Goal: Information Seeking & Learning: Learn about a topic

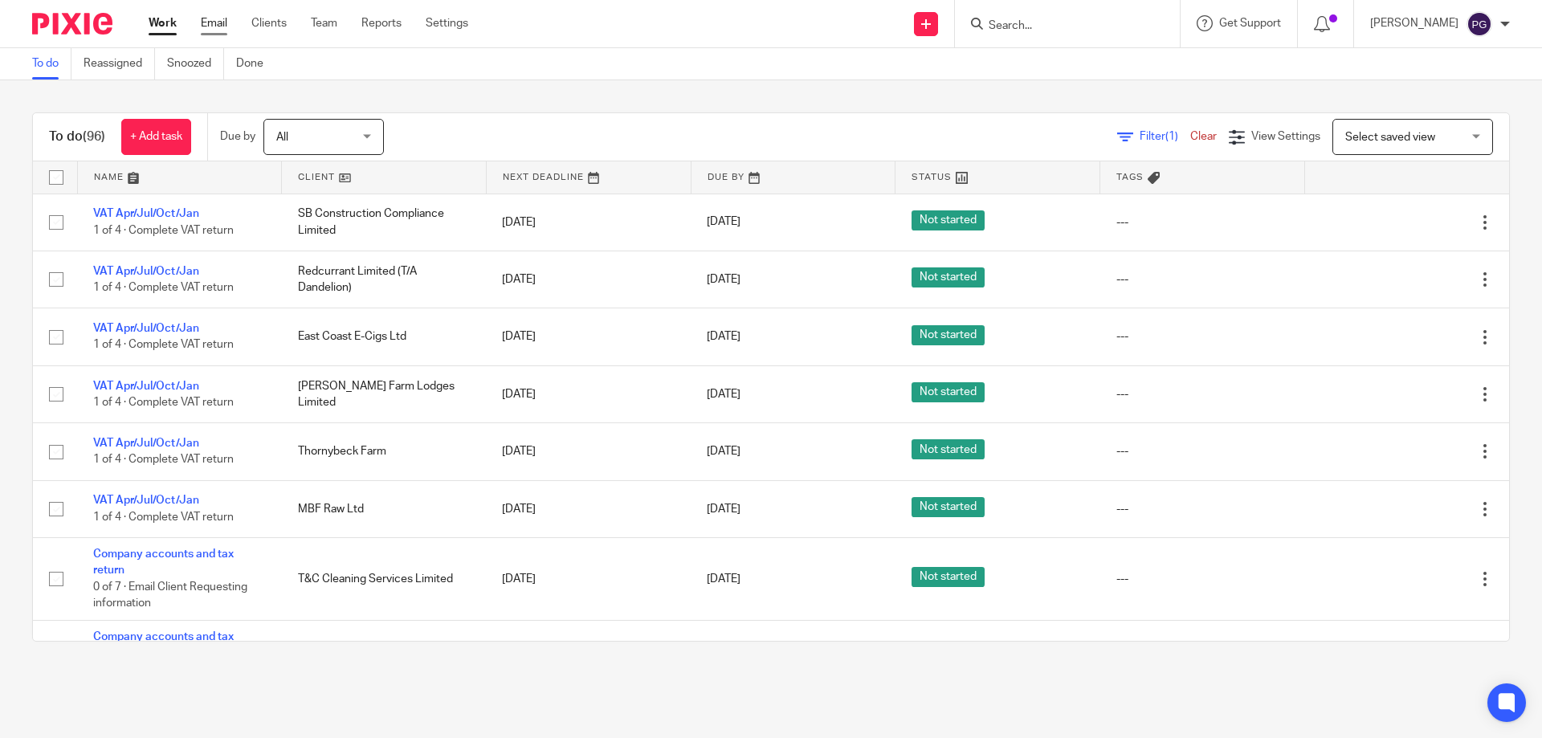
click at [209, 27] on link "Email" at bounding box center [214, 23] width 26 height 16
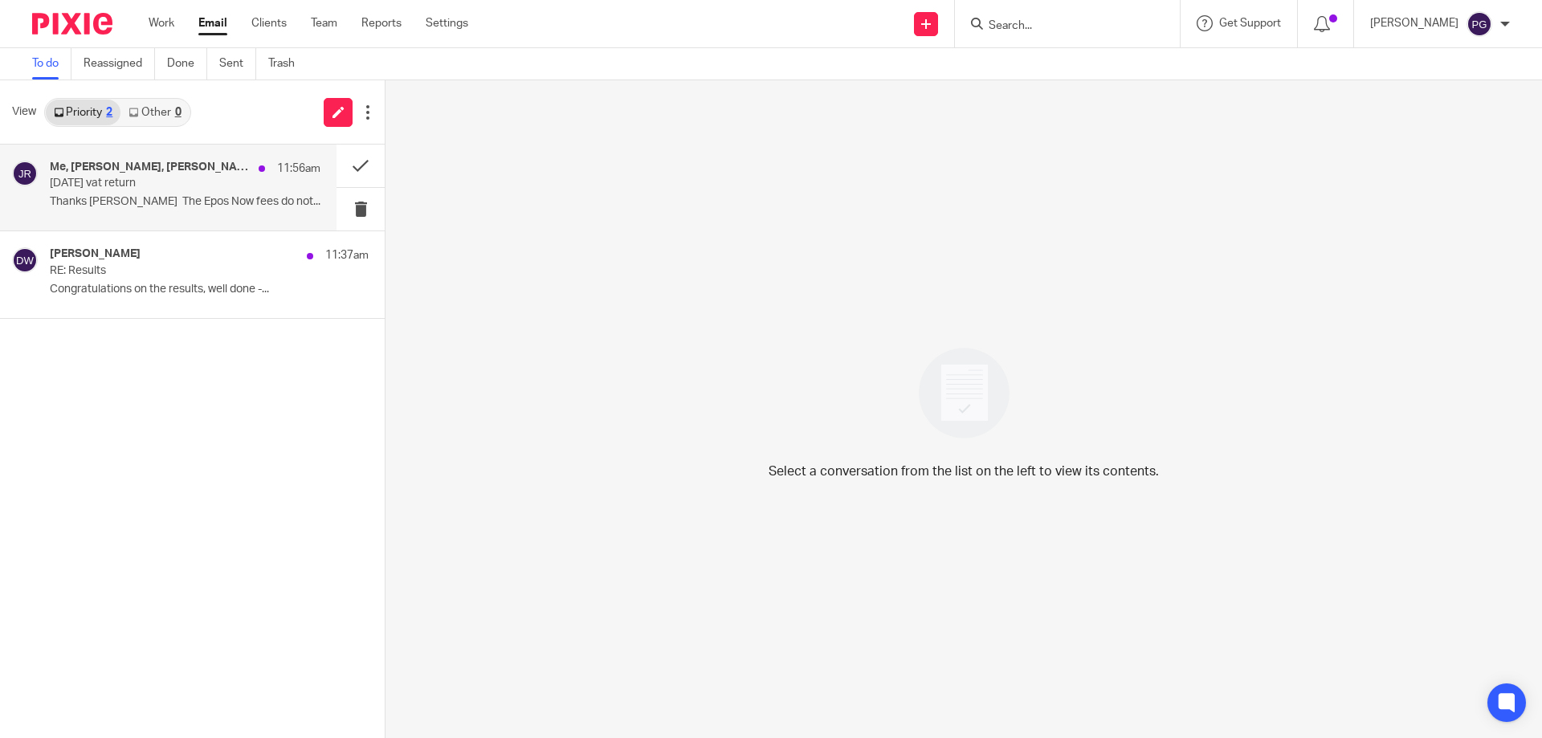
click at [141, 186] on p "July 2025 vat return" at bounding box center [158, 184] width 217 height 14
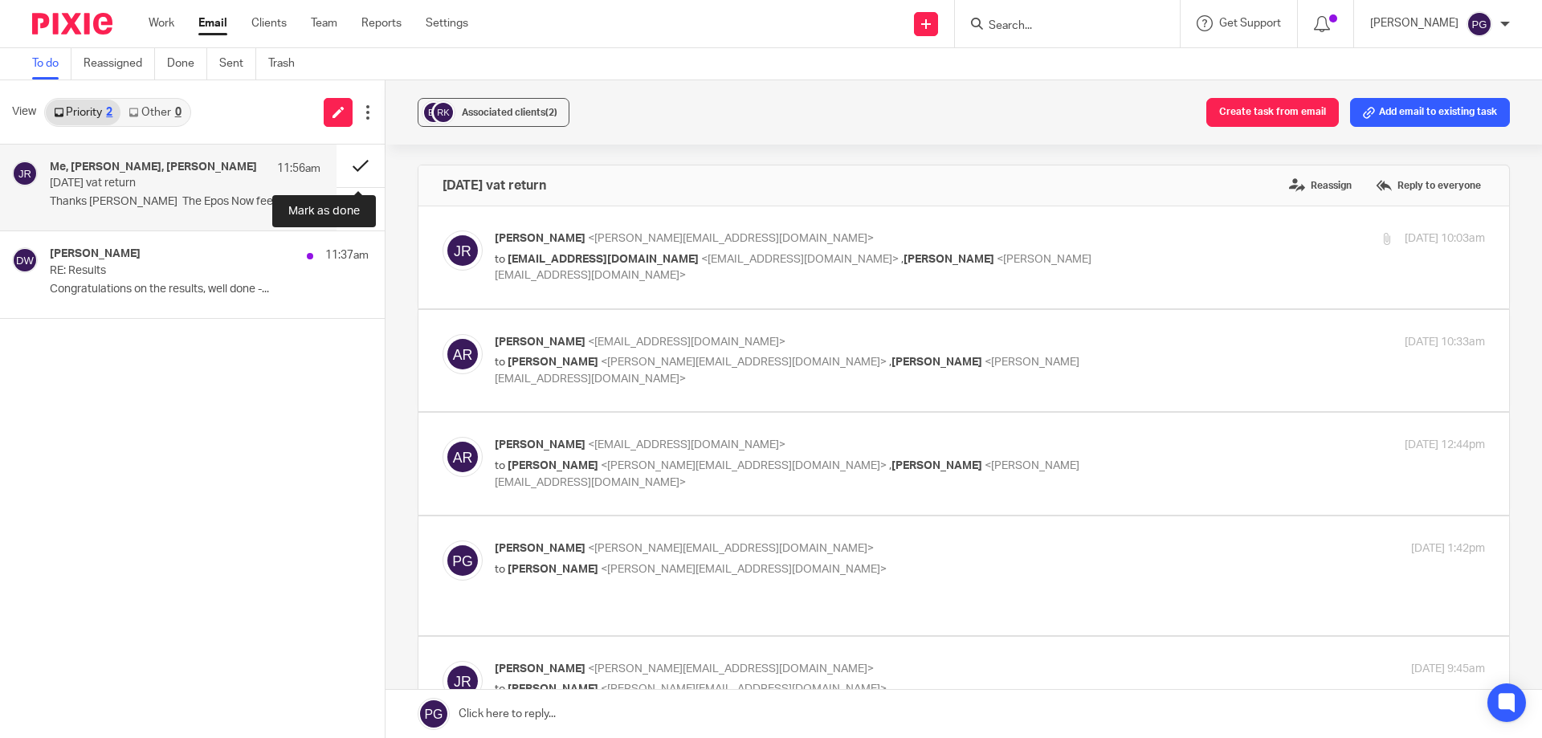
click at [364, 159] on button at bounding box center [360, 166] width 48 height 43
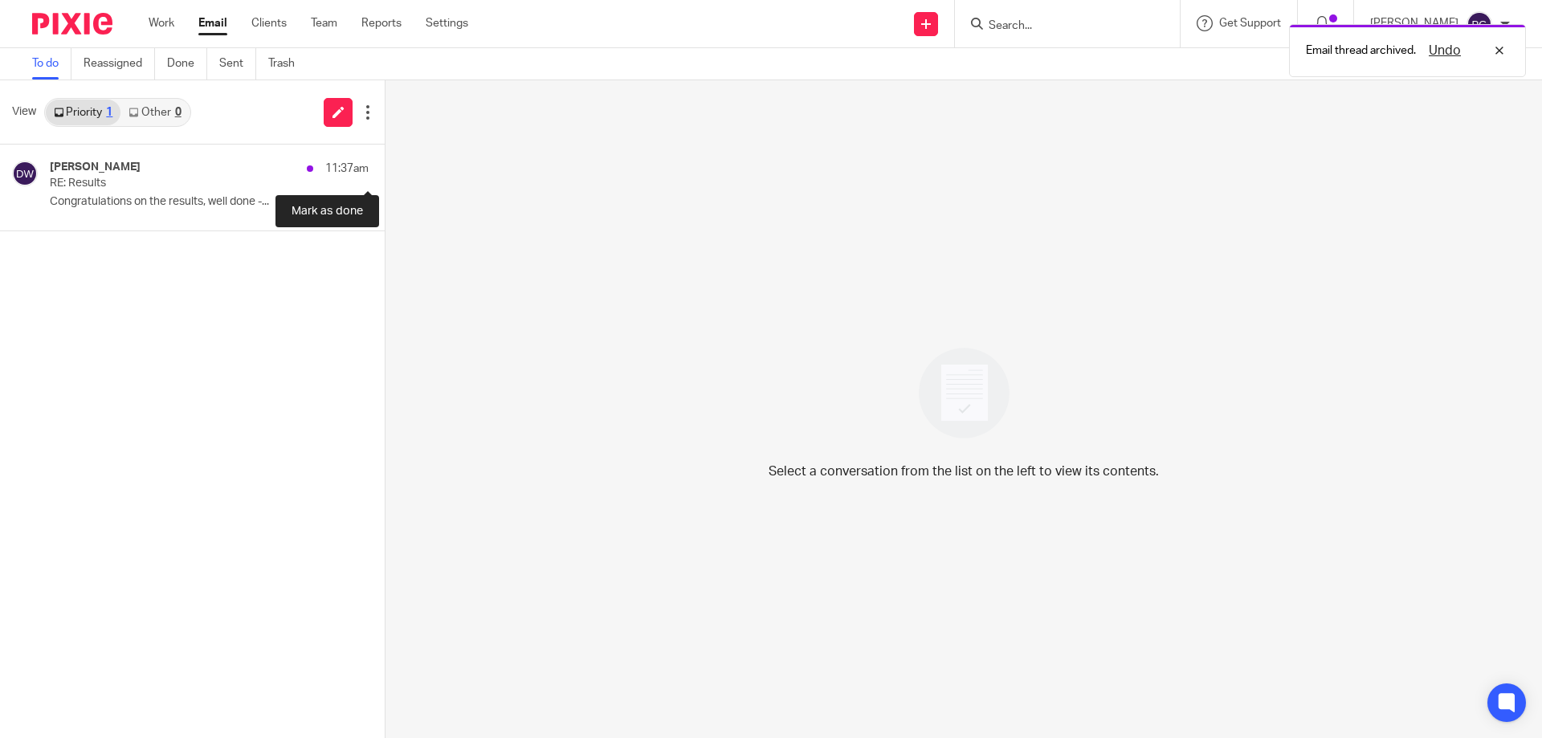
click at [385, 159] on button at bounding box center [391, 166] width 13 height 43
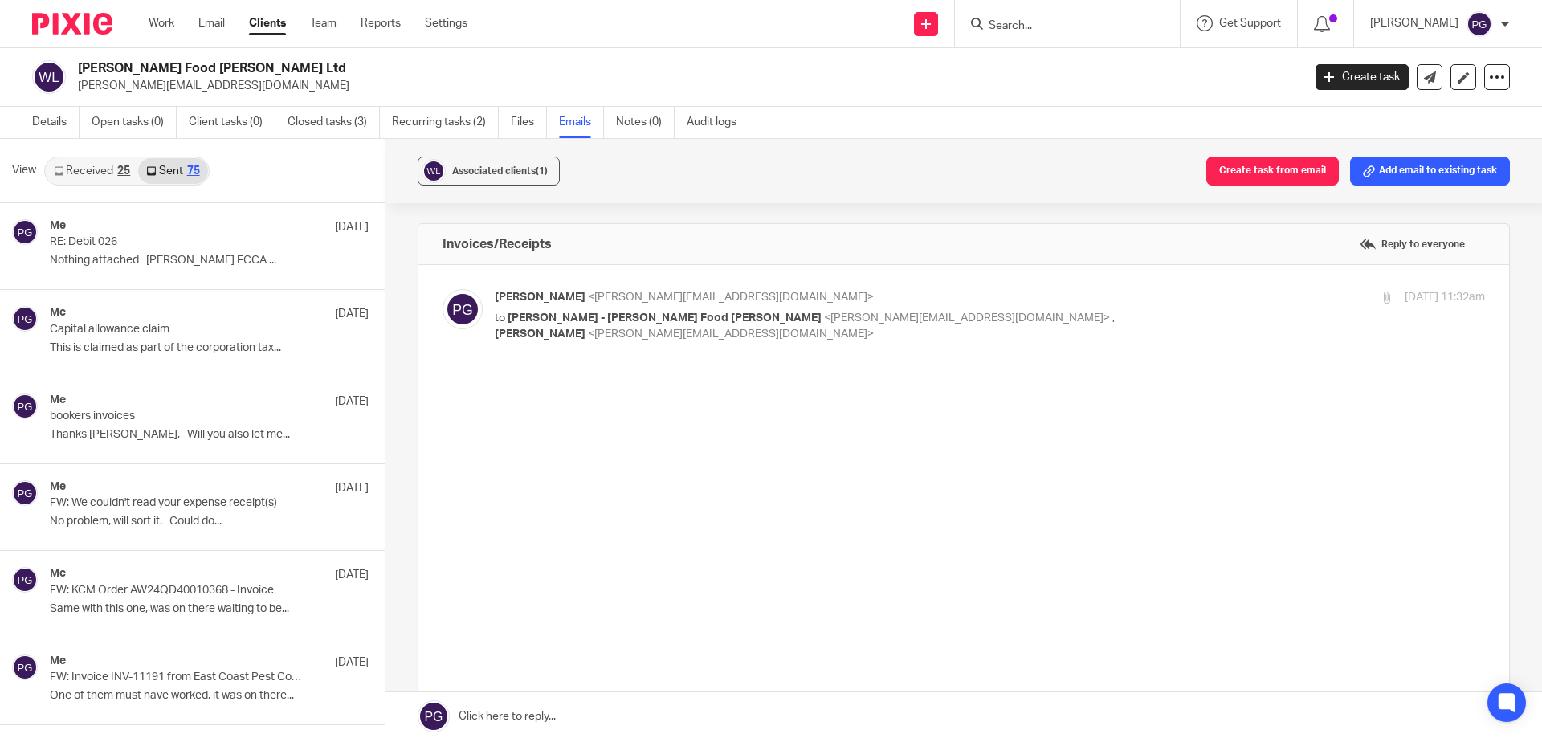
click at [160, 25] on link "Work" at bounding box center [162, 23] width 26 height 16
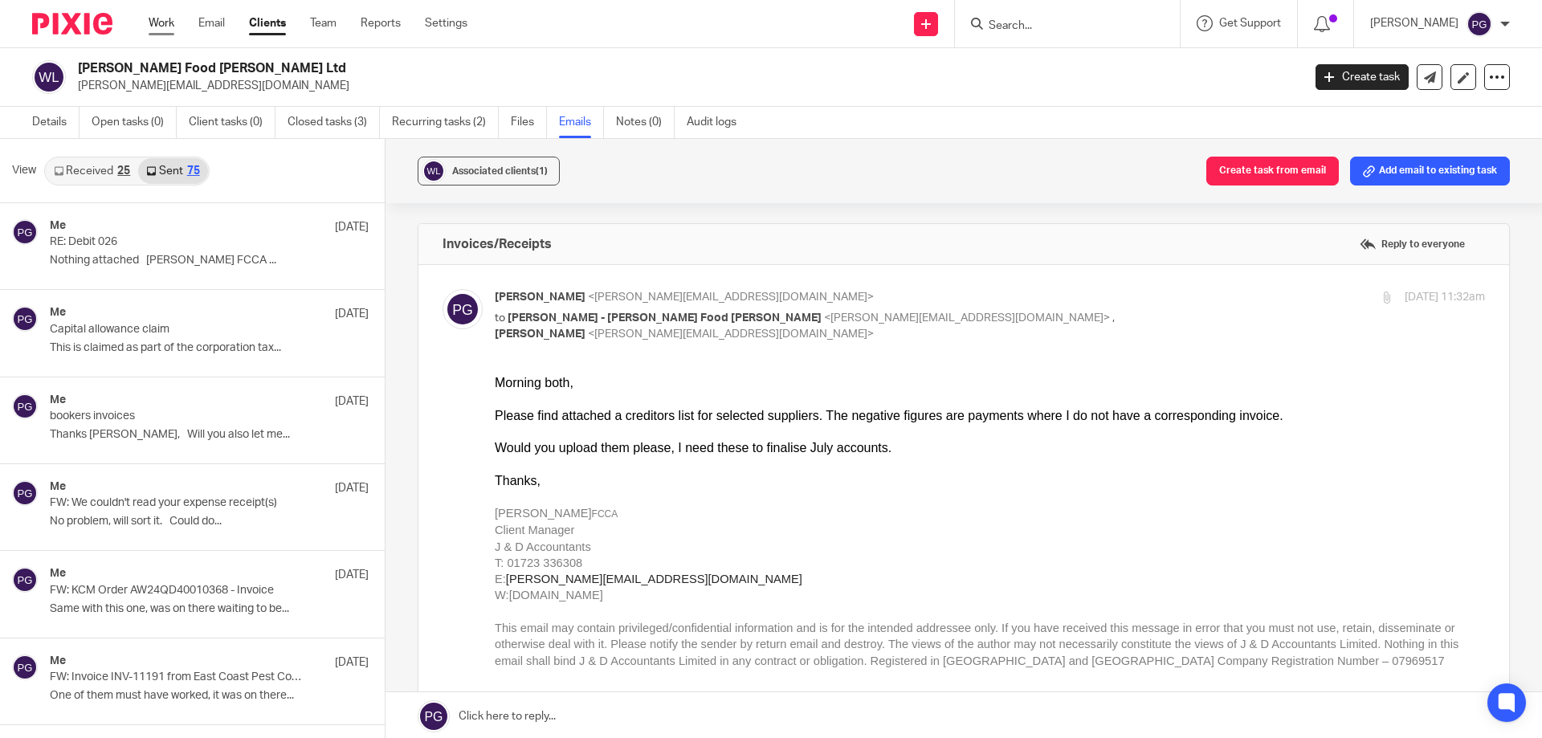
scroll to position [482, 0]
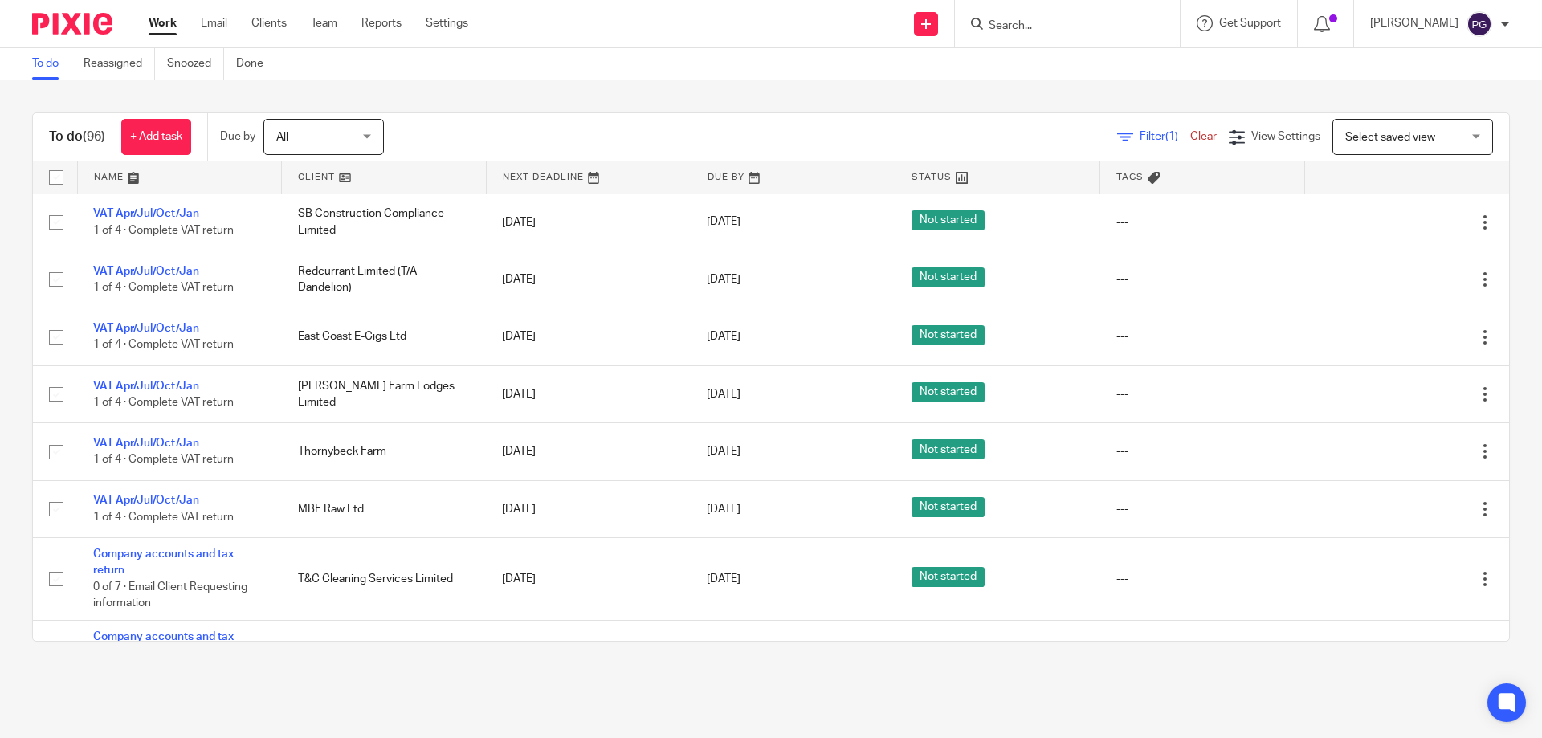
click at [460, 100] on div "To do (96) + Add task Due by All All Today Tomorrow This week Next week This mo…" at bounding box center [771, 376] width 1542 height 593
click at [212, 35] on div "Work Email Clients Team Reports Settings Work Email Clients Team Reports Settin…" at bounding box center [312, 23] width 360 height 47
click at [212, 32] on div "Work Email Clients Team Reports Settings Work Email Clients Team Reports Settin…" at bounding box center [312, 23] width 360 height 47
click at [213, 26] on link "Email" at bounding box center [214, 23] width 26 height 16
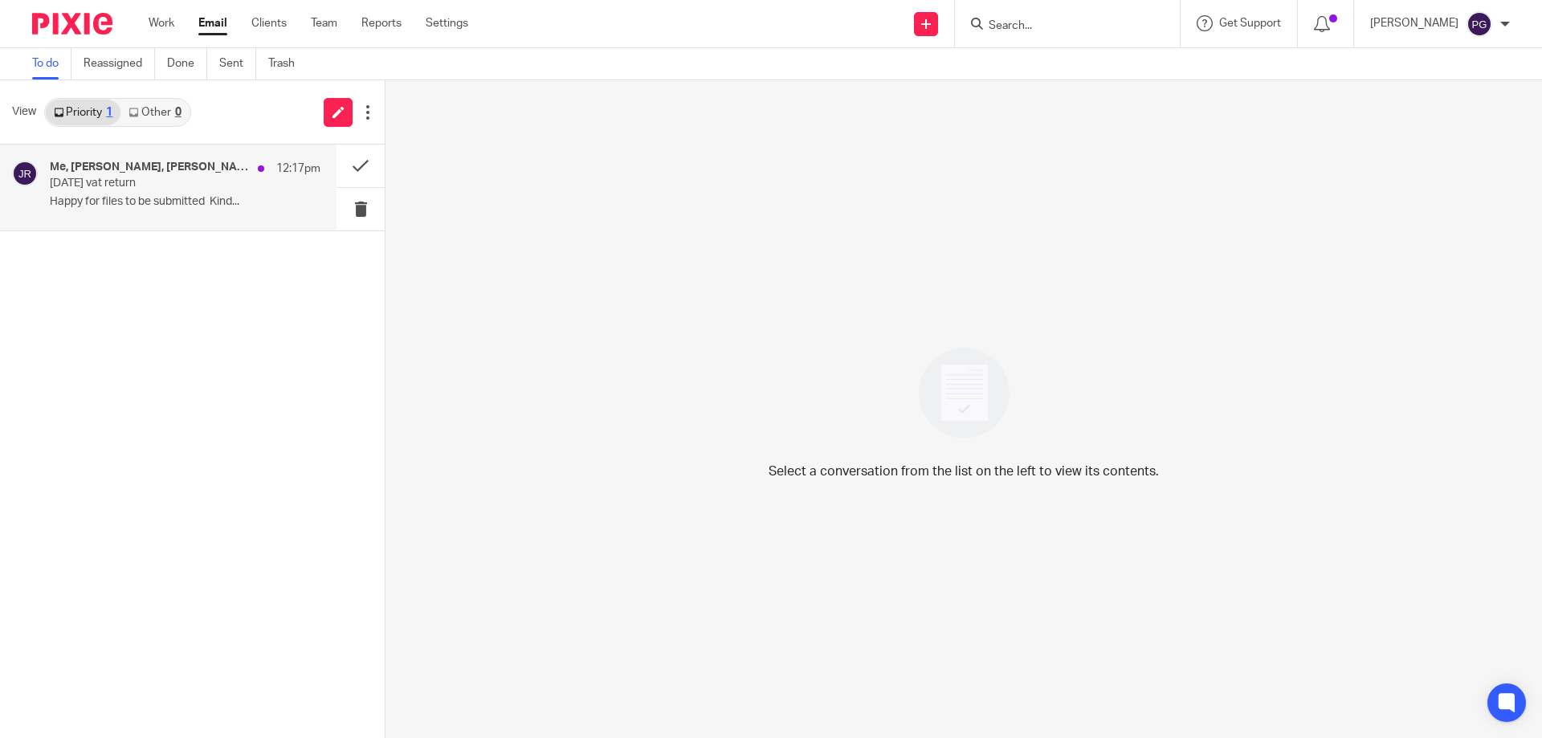
click at [201, 198] on p "Happy for files to be submitted Kind..." at bounding box center [185, 202] width 271 height 14
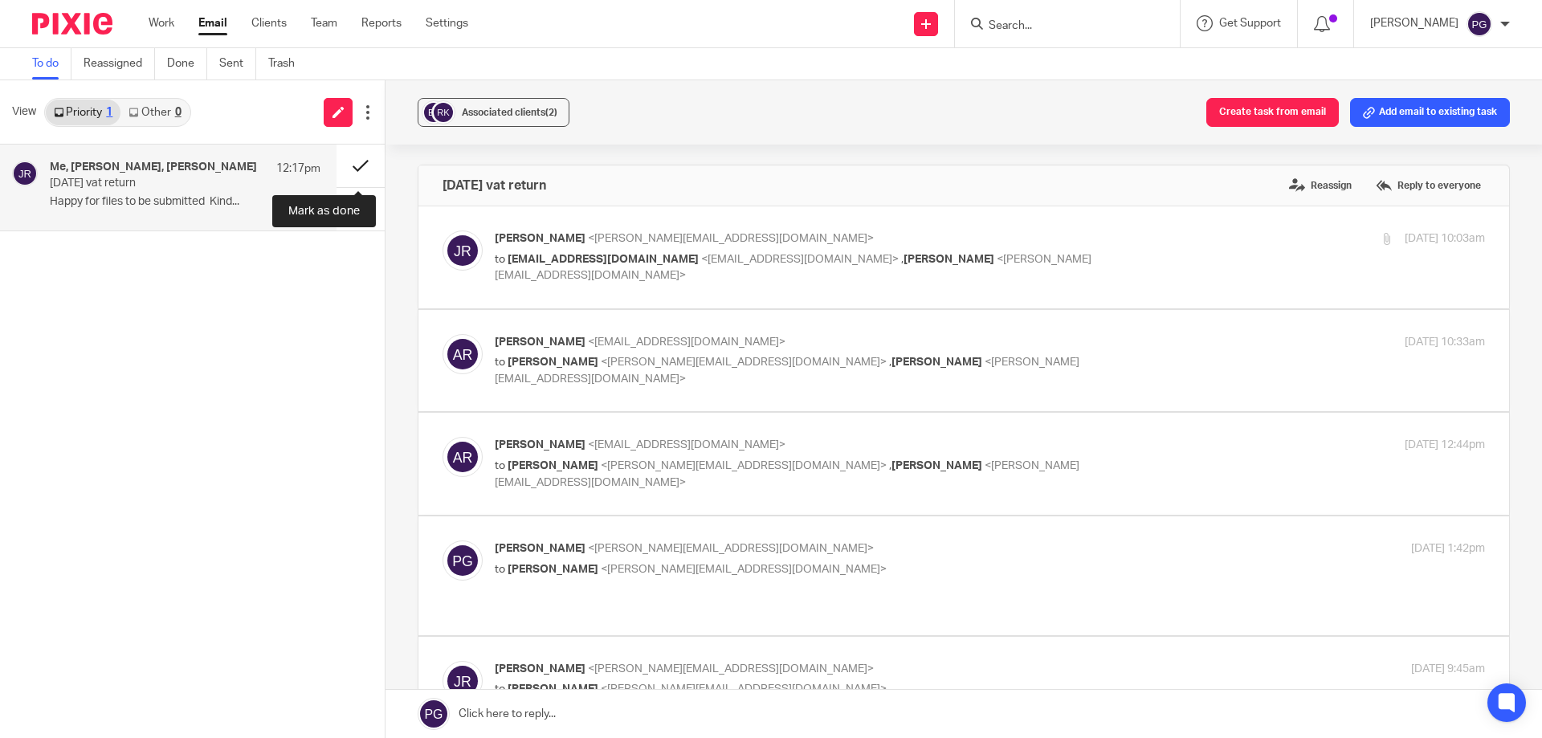
click at [361, 169] on button at bounding box center [360, 166] width 48 height 43
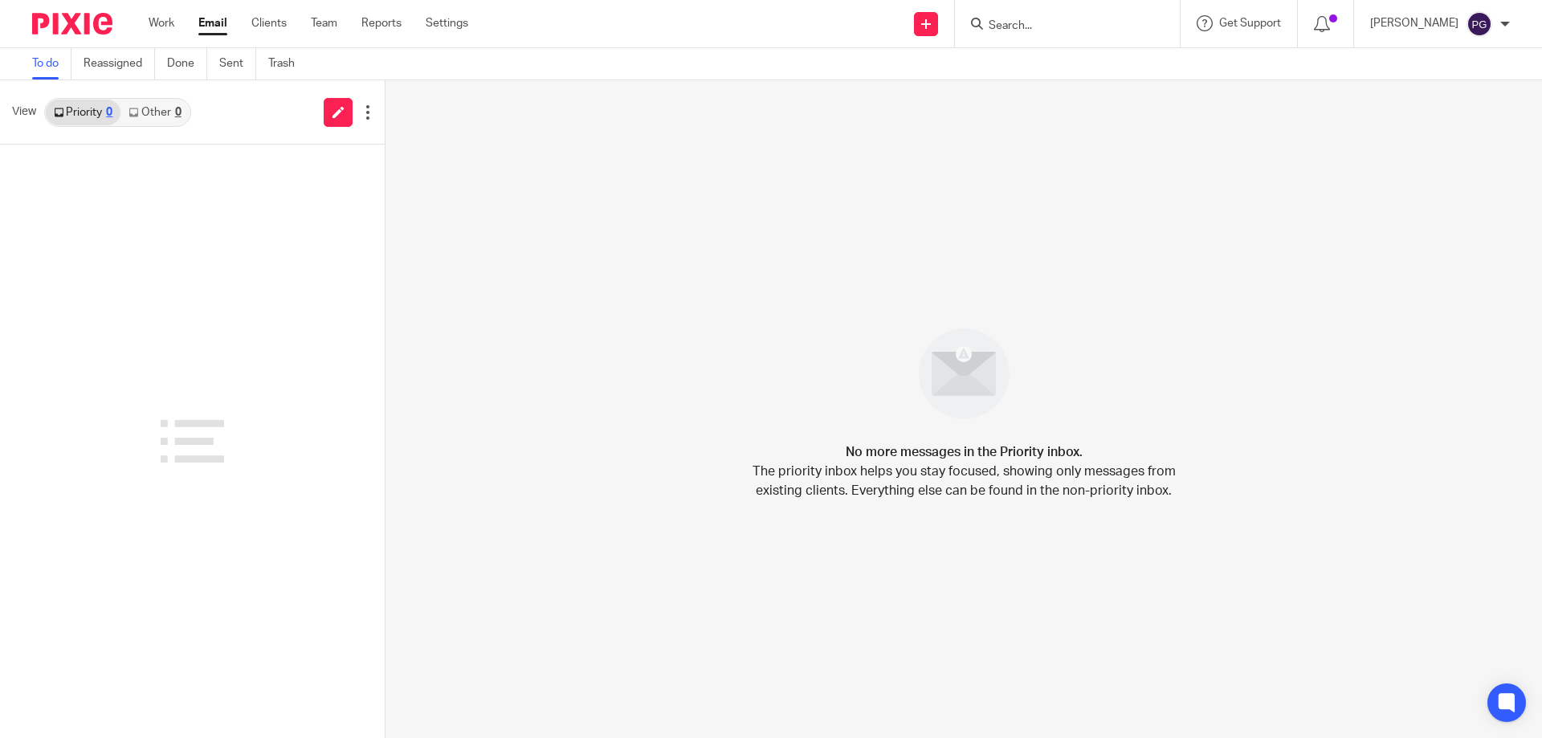
click at [852, 211] on div "No more messages in the Priority inbox. The priority inbox helps you stay focus…" at bounding box center [963, 409] width 1156 height 658
click at [167, 22] on link "Work" at bounding box center [162, 23] width 26 height 16
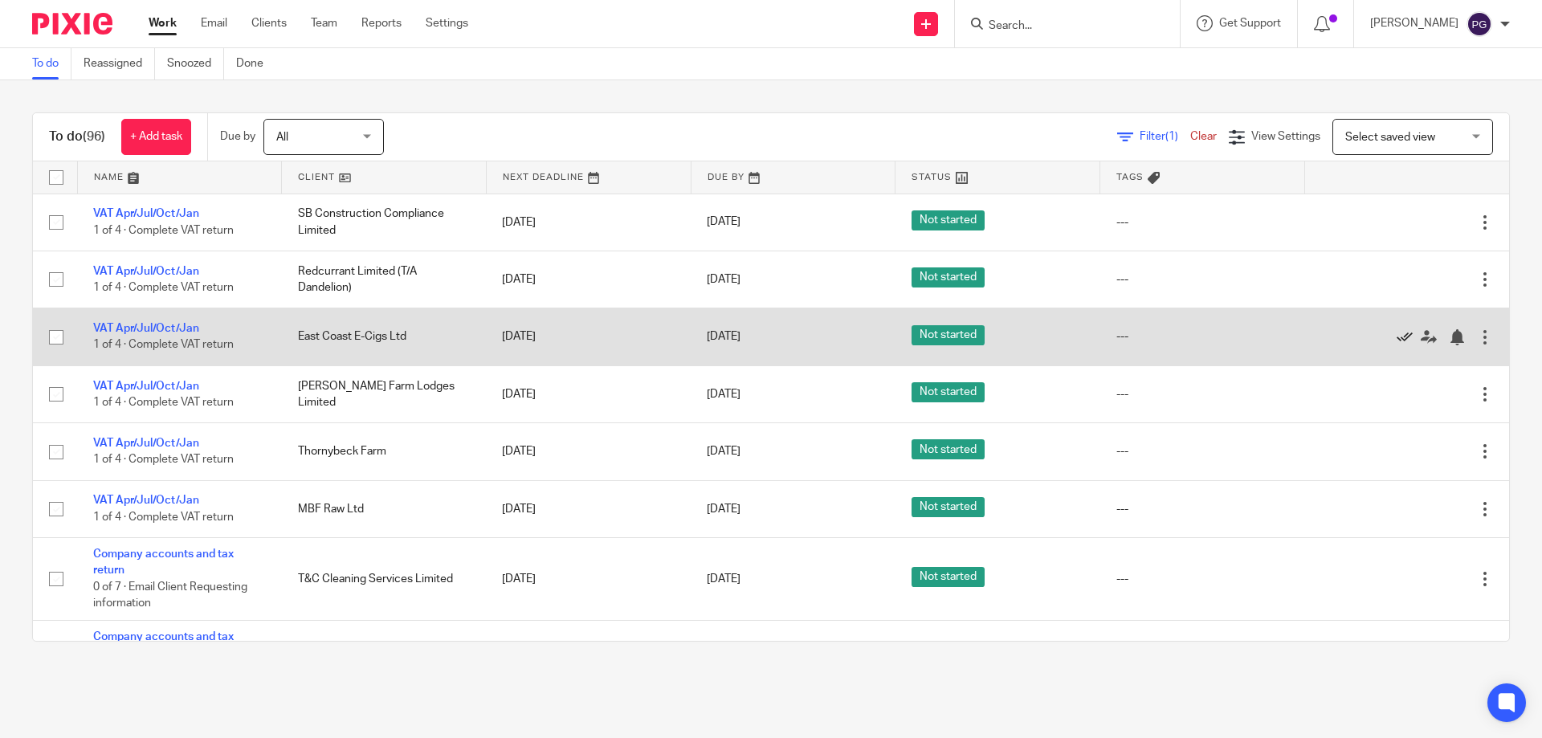
click at [1396, 340] on icon at bounding box center [1404, 337] width 16 height 16
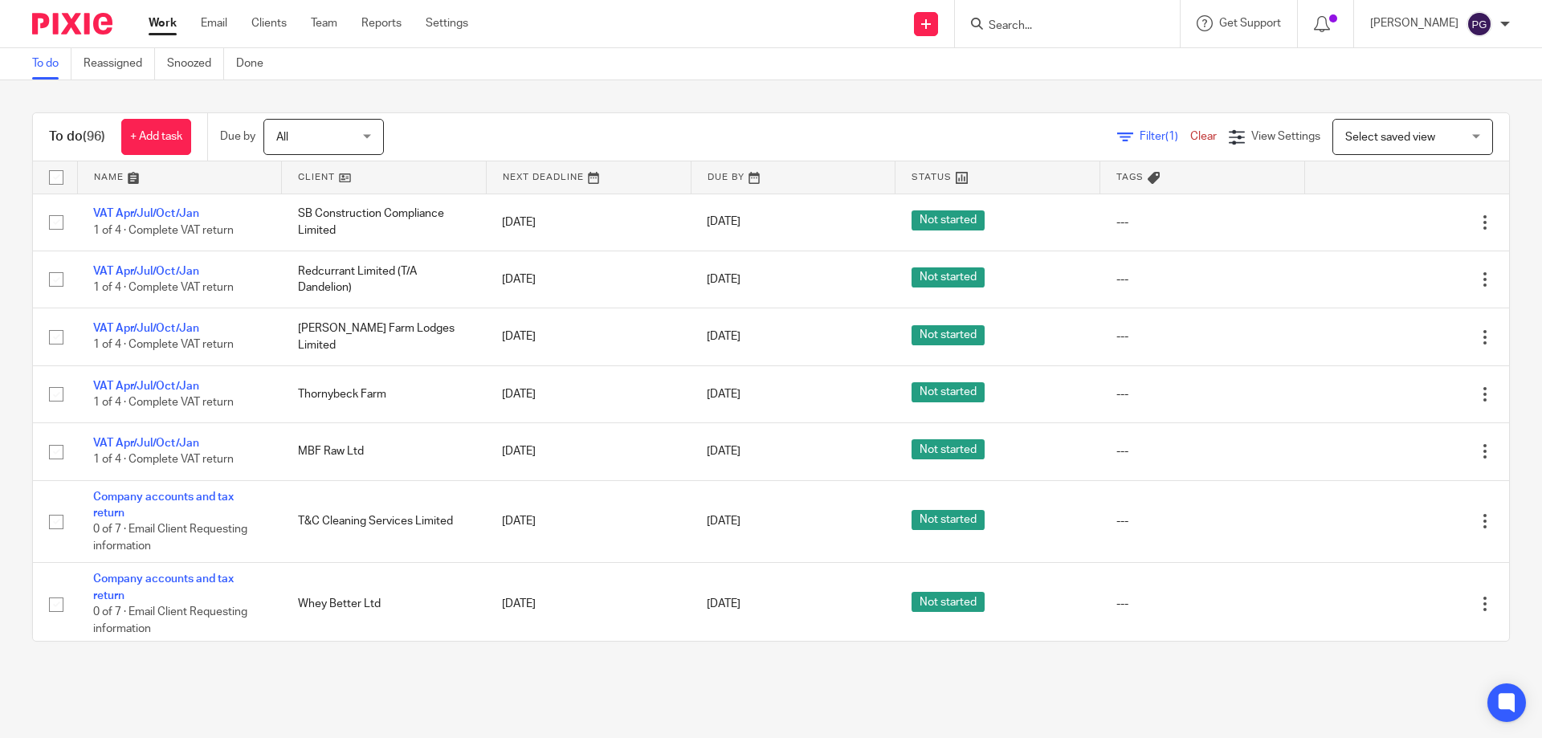
click at [1065, 10] on div at bounding box center [1067, 23] width 225 height 47
click at [1057, 26] on input "Search" at bounding box center [1059, 26] width 145 height 14
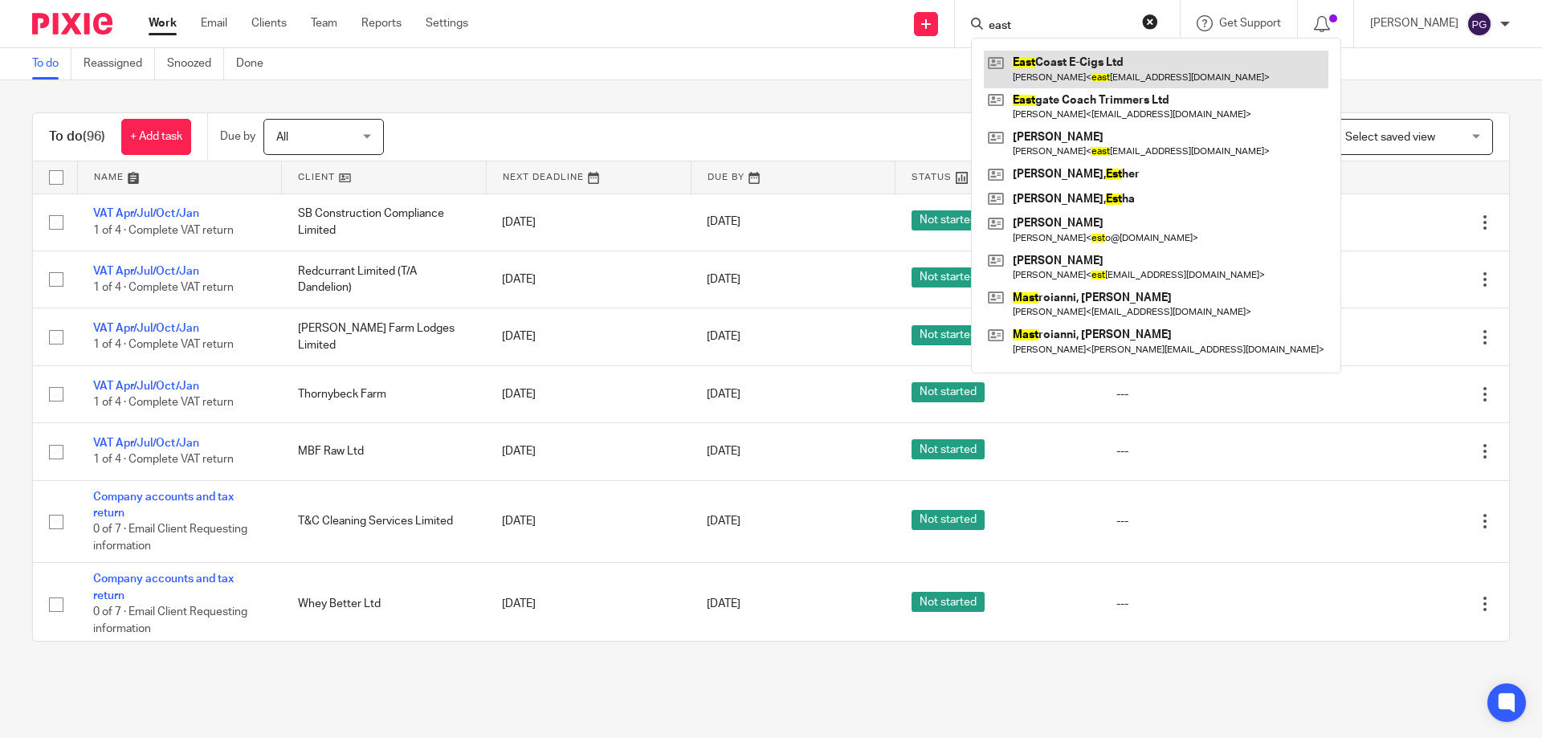
type input "east"
click at [1088, 62] on link at bounding box center [1156, 69] width 344 height 37
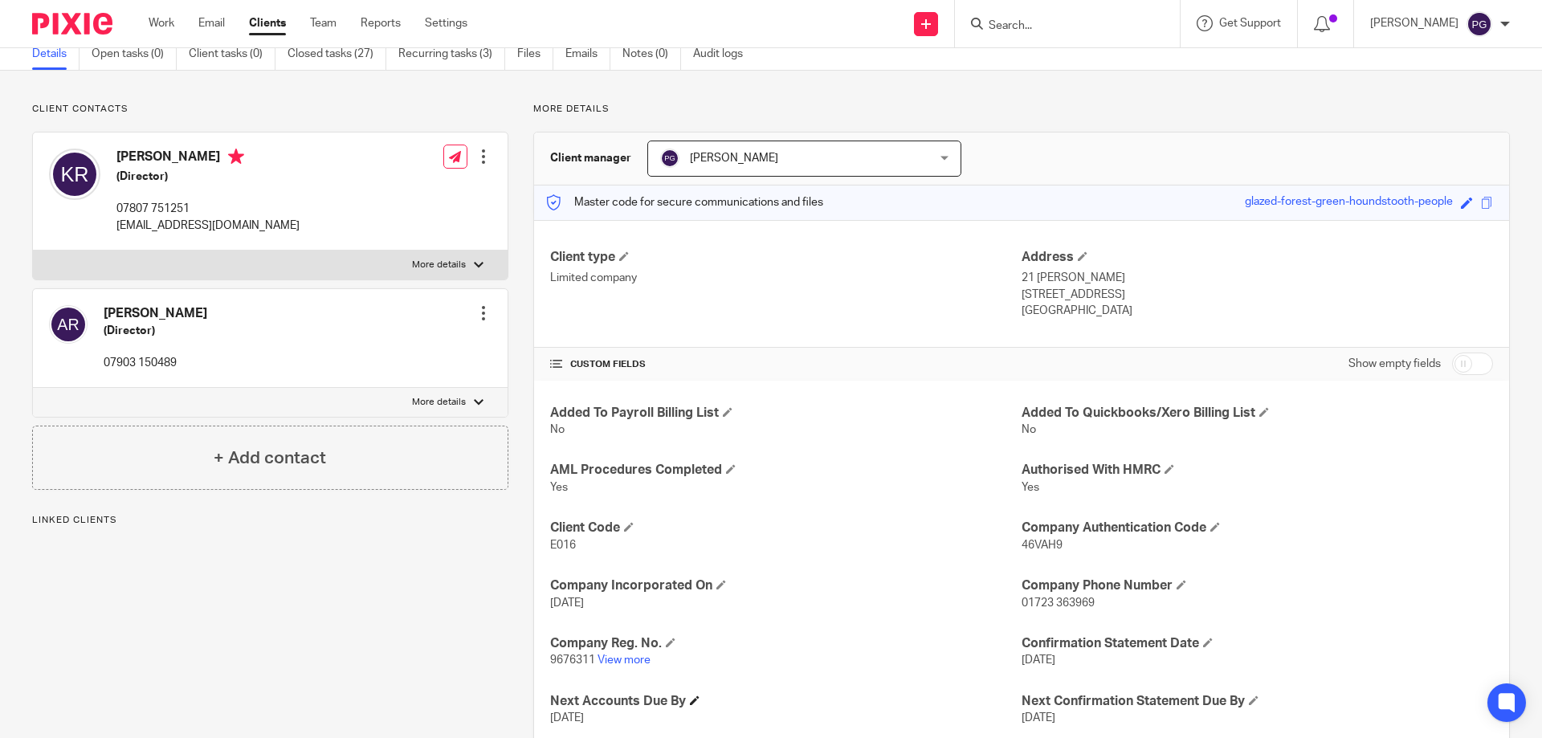
scroll to position [229, 0]
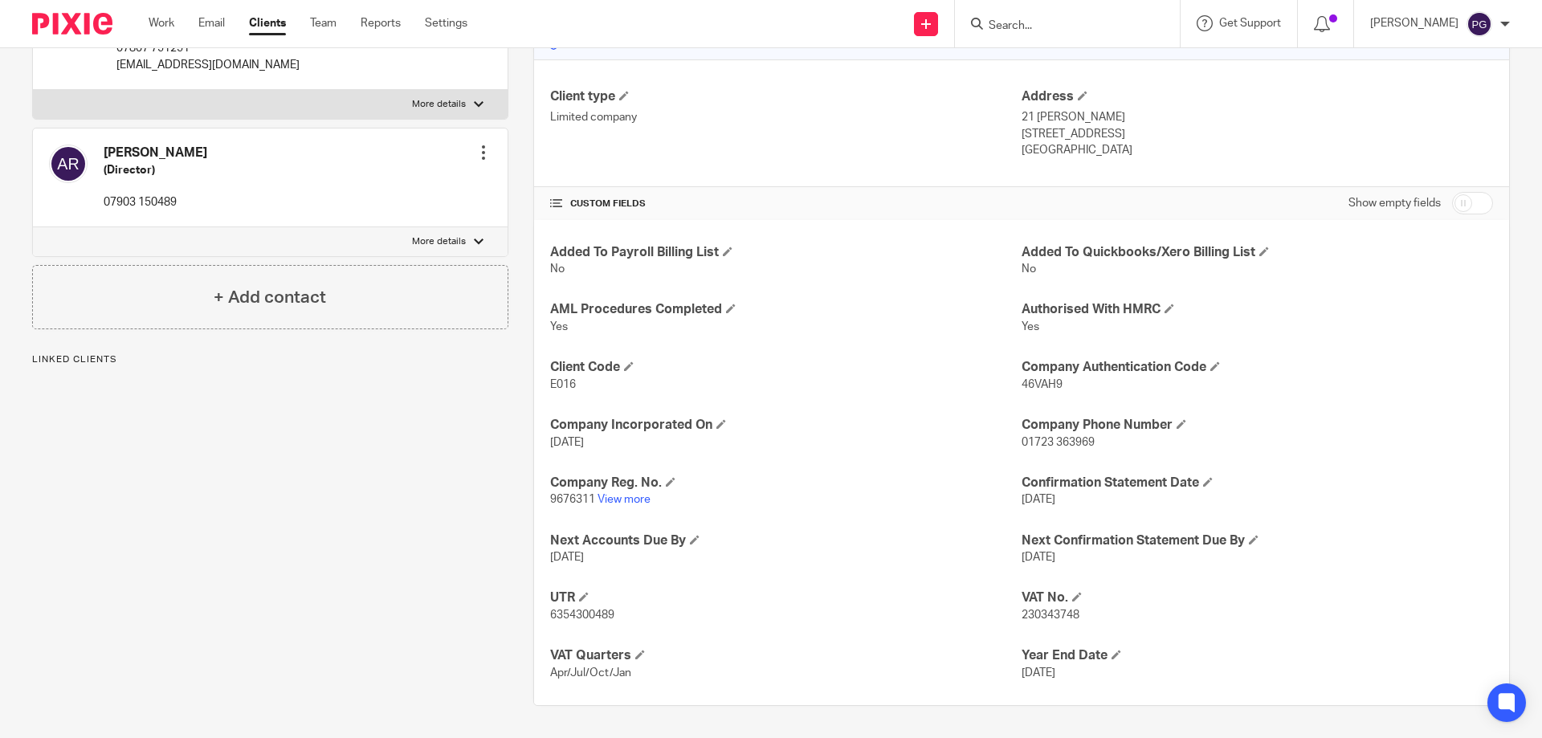
click at [567, 615] on span "6354300489" at bounding box center [582, 614] width 64 height 11
copy span "6354300489"
click at [1041, 626] on div "Added To Payroll Billing List No Added To Quickbooks/Xero Billing List No AML P…" at bounding box center [1021, 462] width 975 height 485
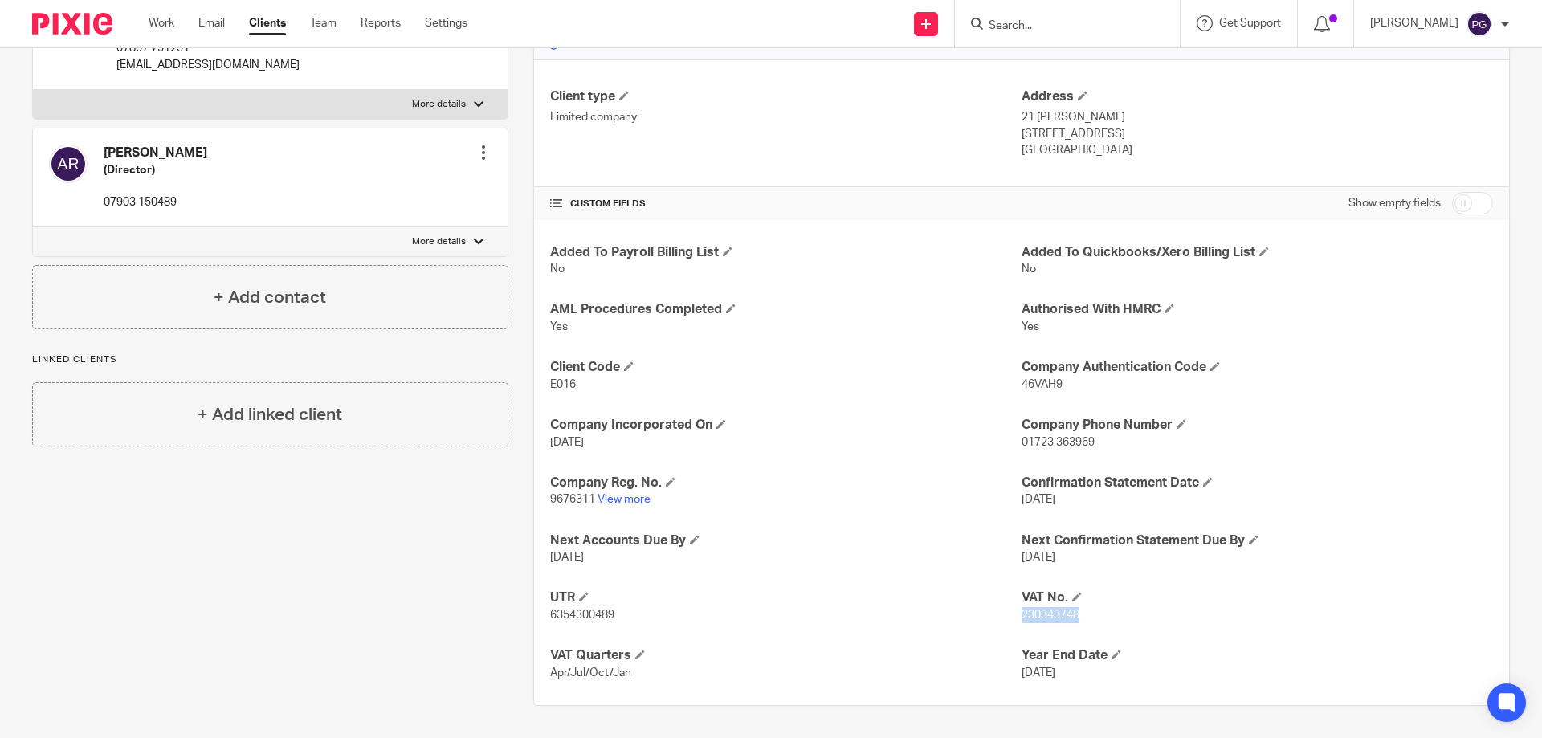
copy span "230343748"
click at [1045, 28] on input "Search" at bounding box center [1059, 26] width 145 height 14
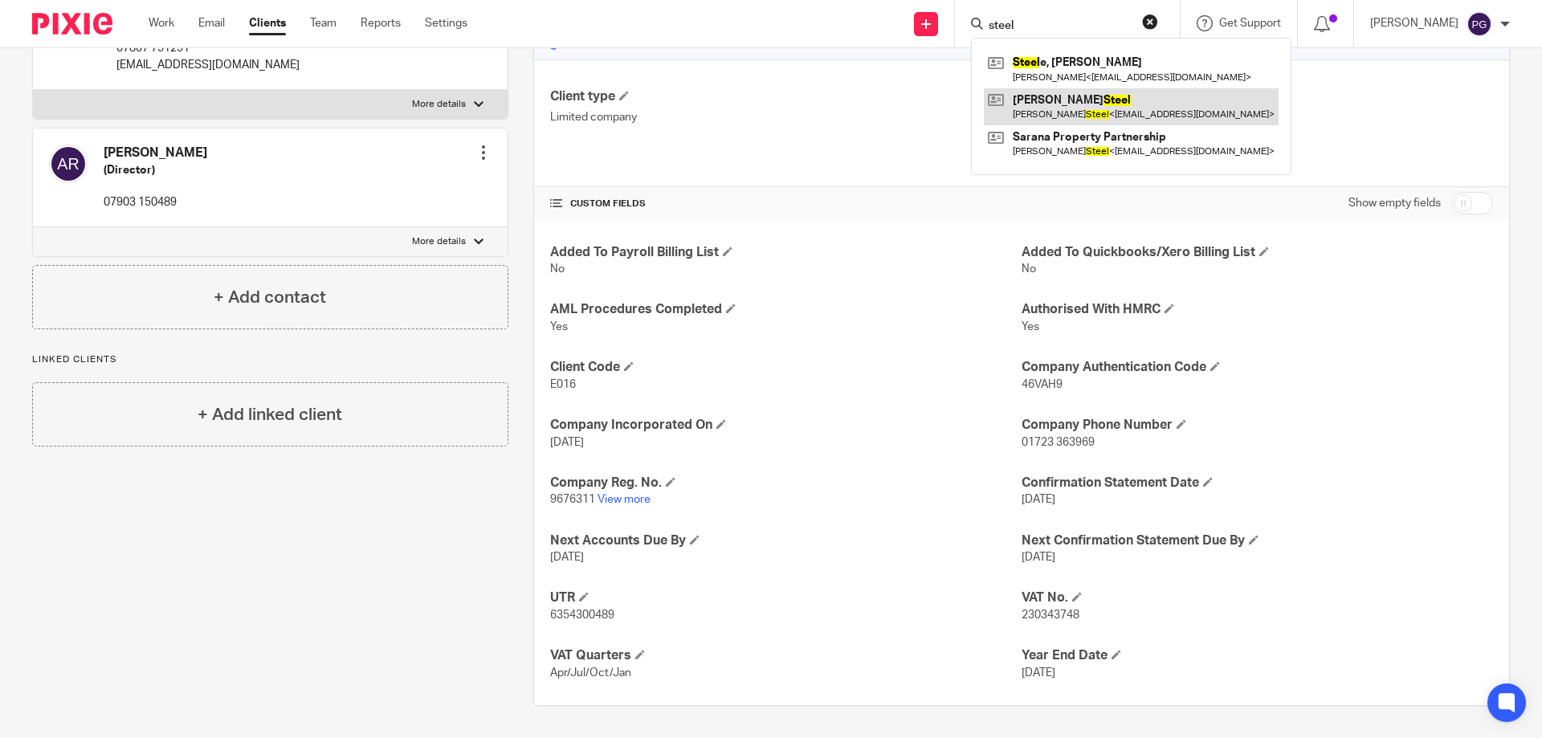
type input "steel"
click at [1088, 96] on link at bounding box center [1131, 106] width 295 height 37
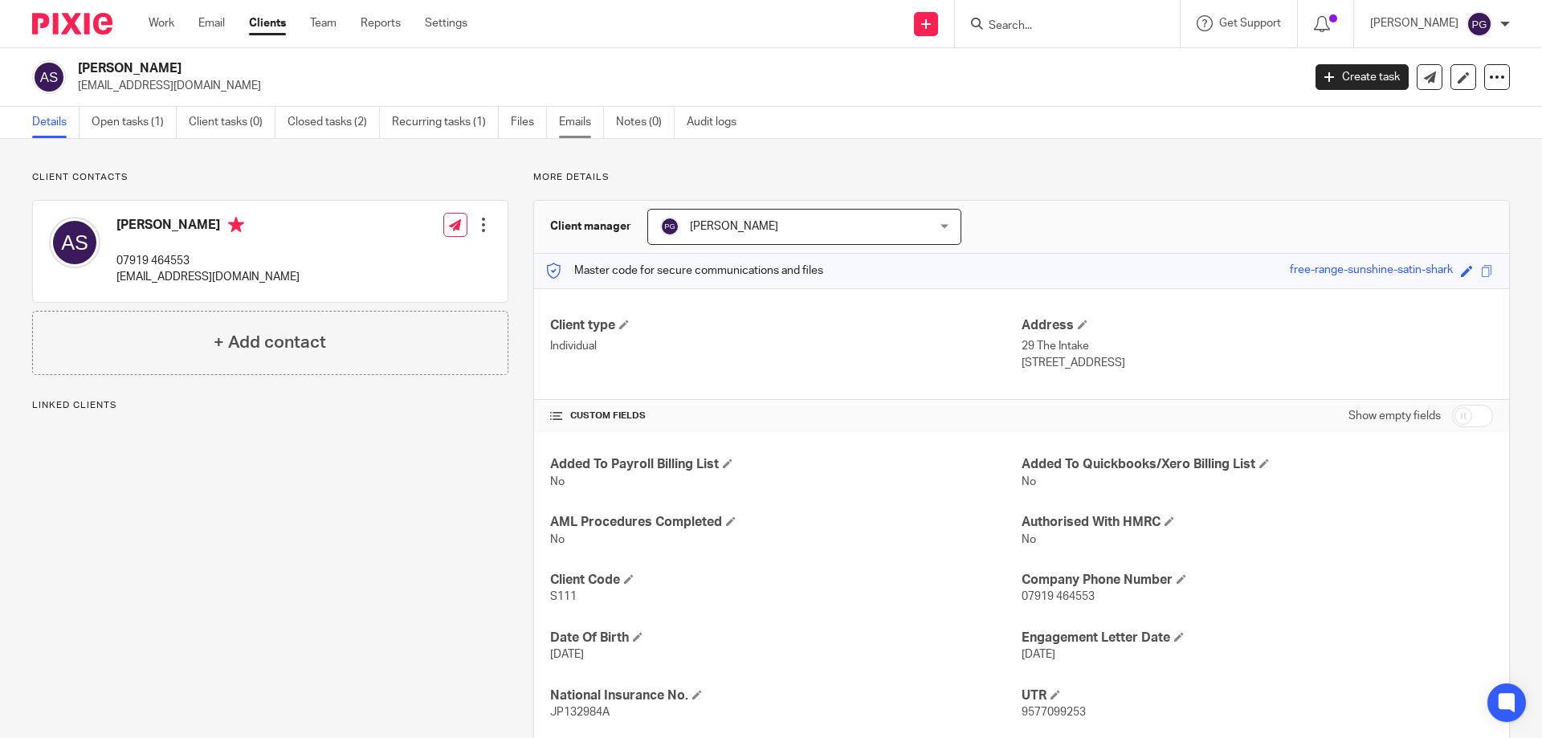
click at [591, 117] on link "Emails" at bounding box center [581, 122] width 45 height 31
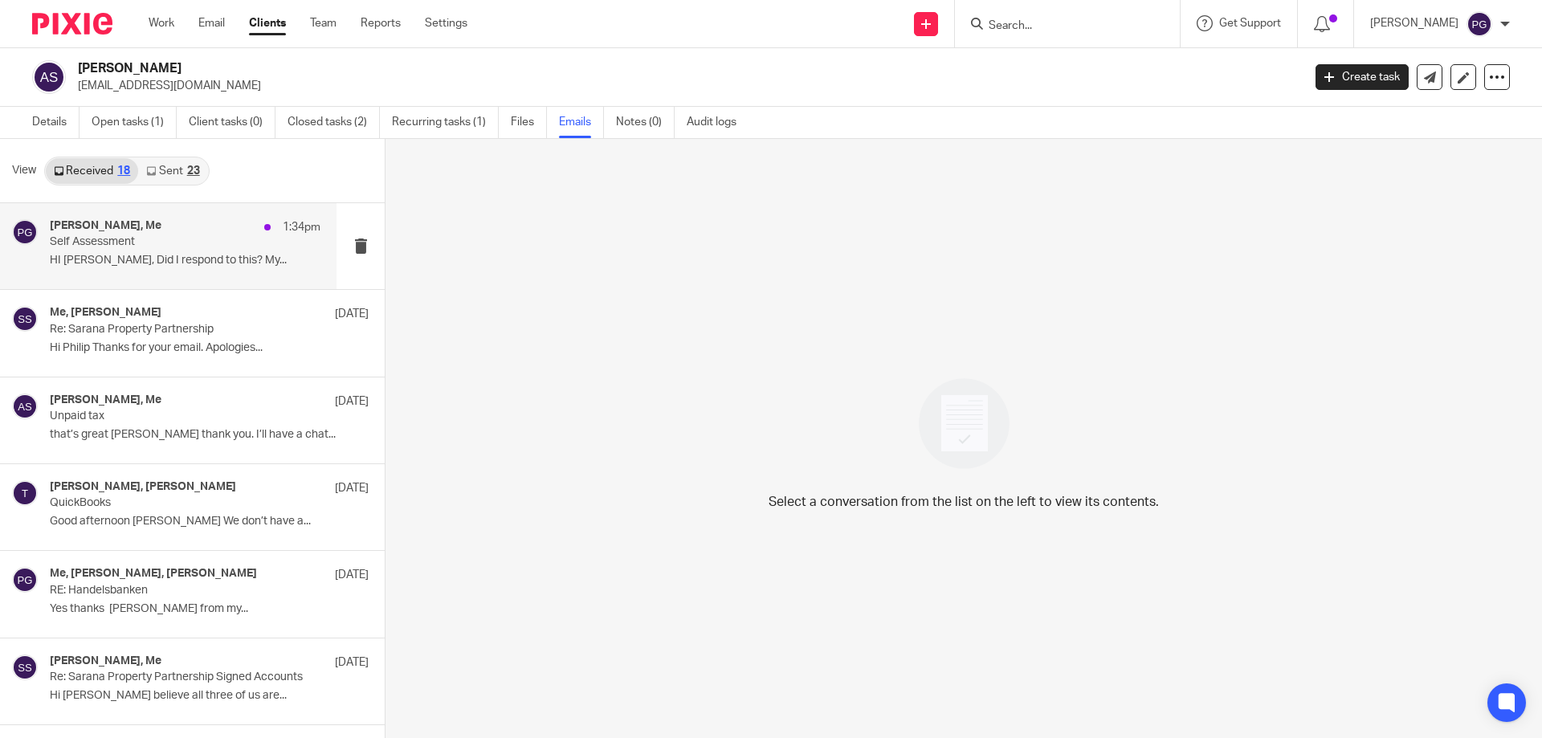
click at [158, 245] on p "Self Assessment" at bounding box center [158, 242] width 217 height 14
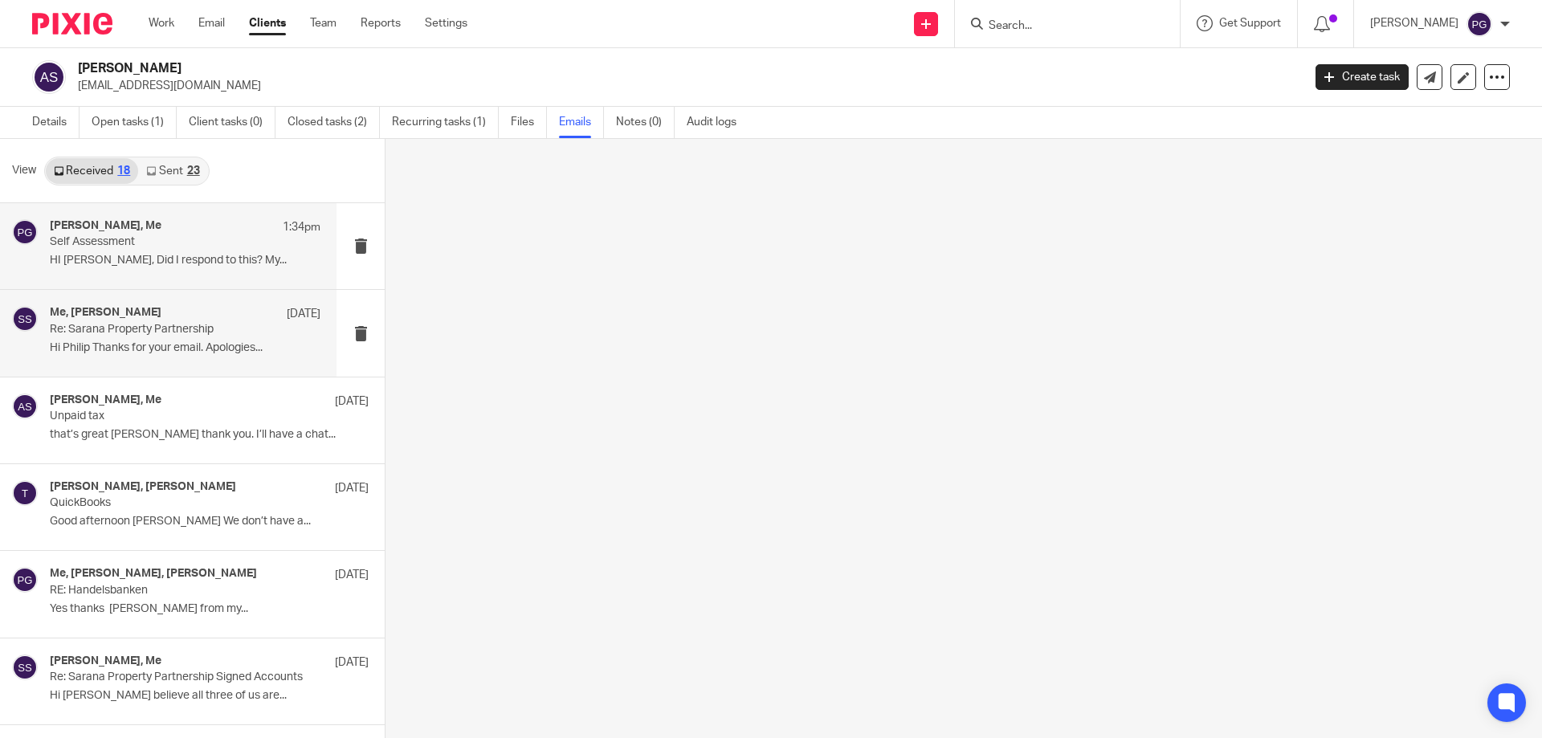
click at [174, 319] on div "Me, Sarah Steel 28 Jun" at bounding box center [185, 314] width 271 height 16
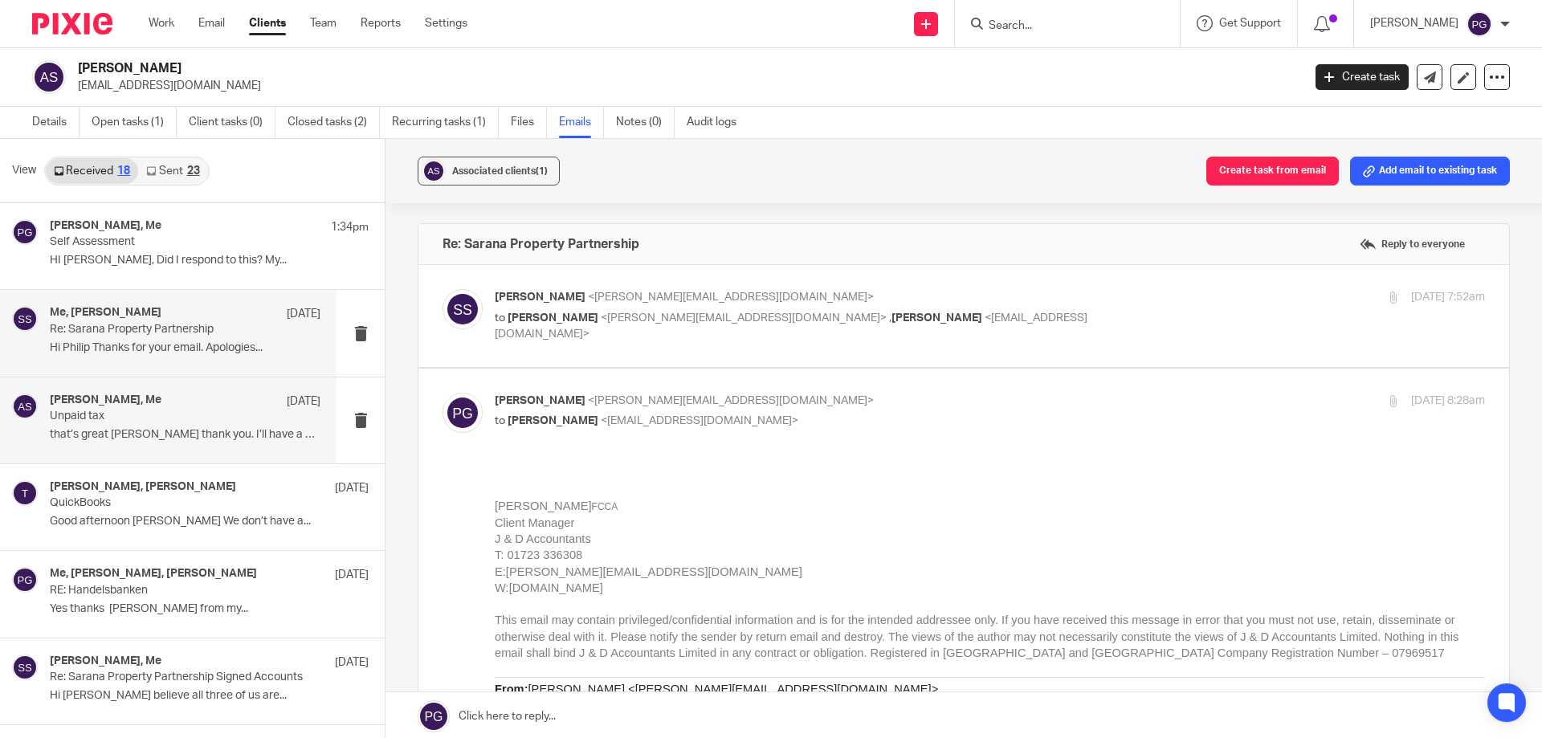
click at [165, 416] on p "Unpaid tax" at bounding box center [158, 416] width 217 height 14
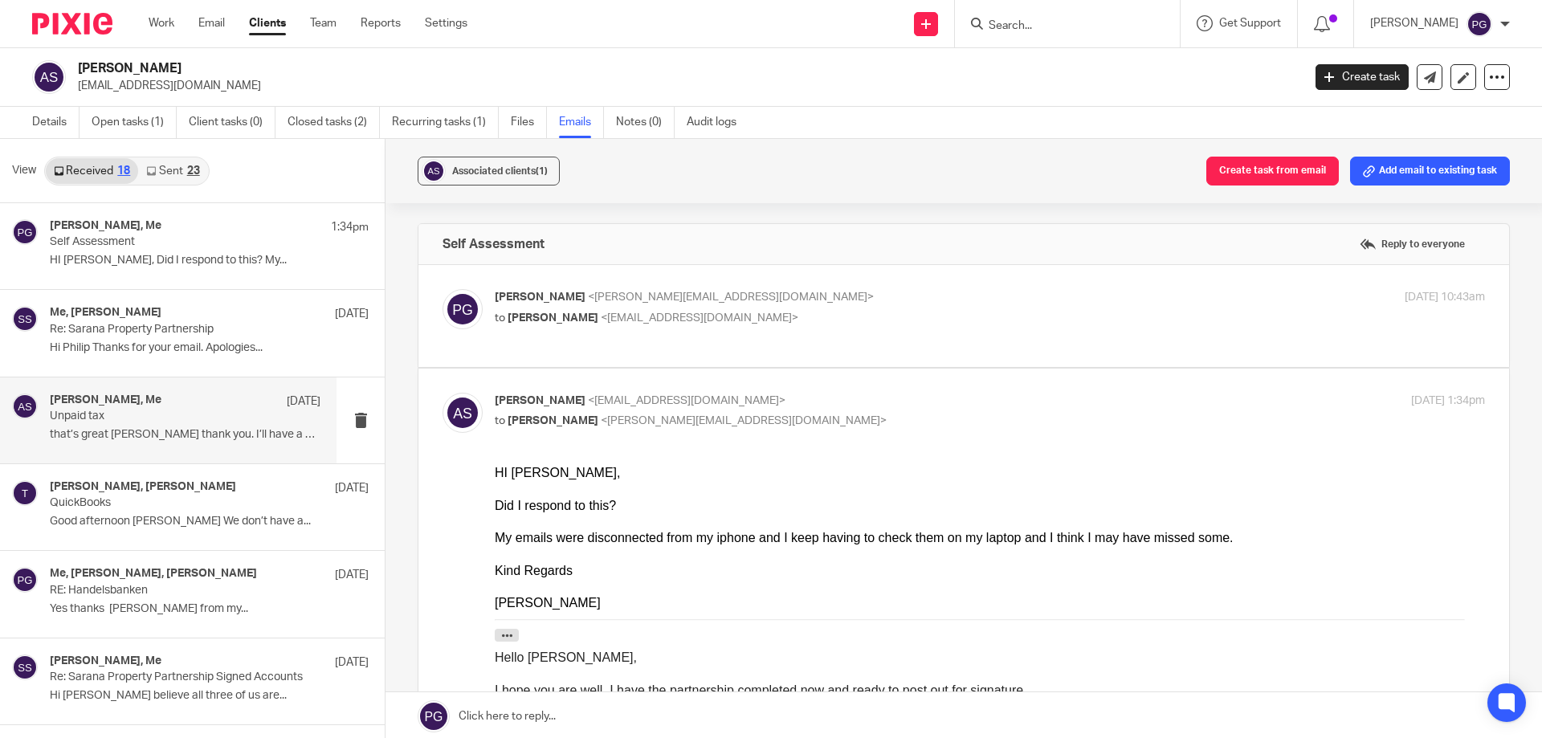
click at [230, 28] on ul "Work Email Clients Team Reports Settings" at bounding box center [320, 23] width 343 height 16
click at [215, 26] on link "Email" at bounding box center [211, 23] width 26 height 16
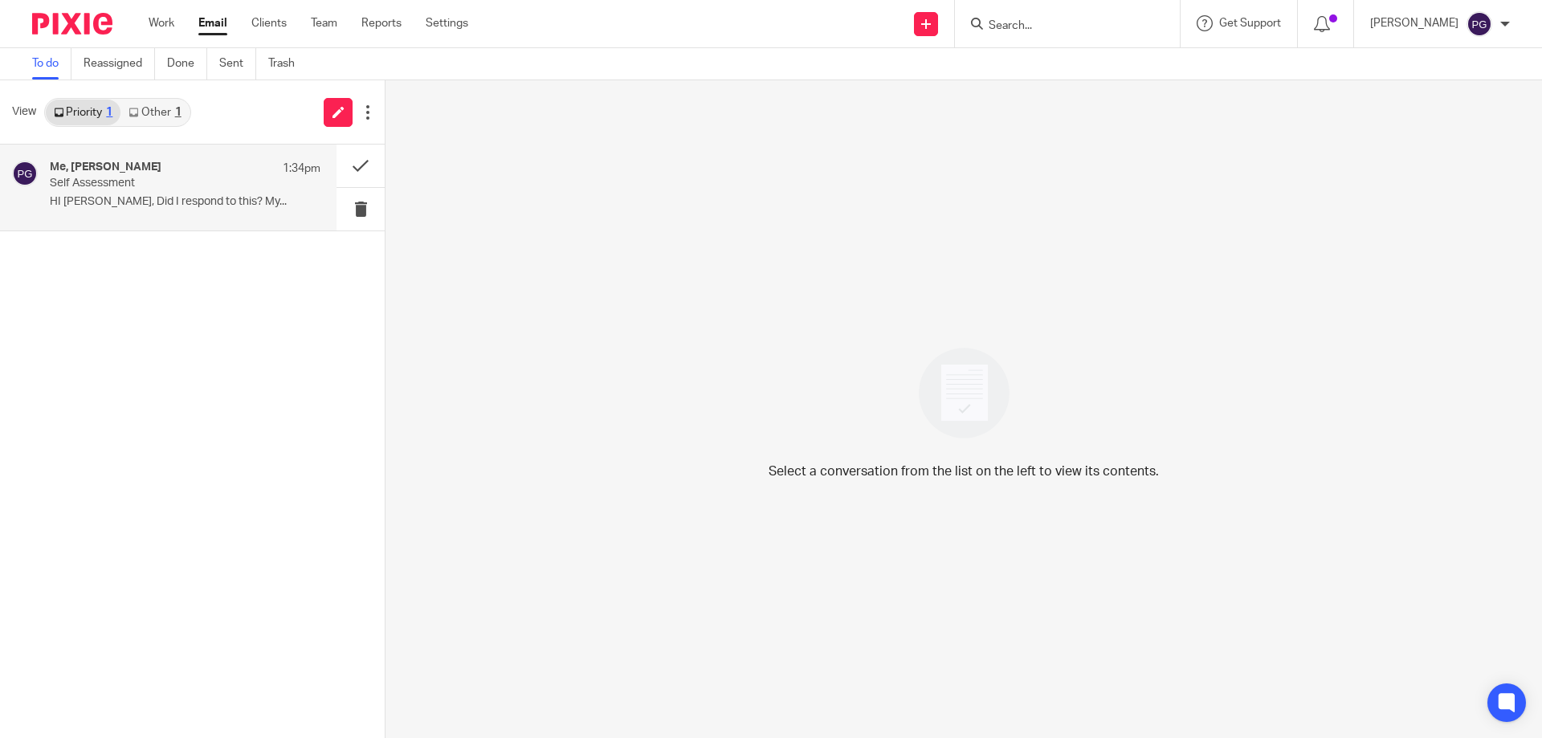
click at [156, 177] on p "Self Assessment" at bounding box center [158, 184] width 217 height 14
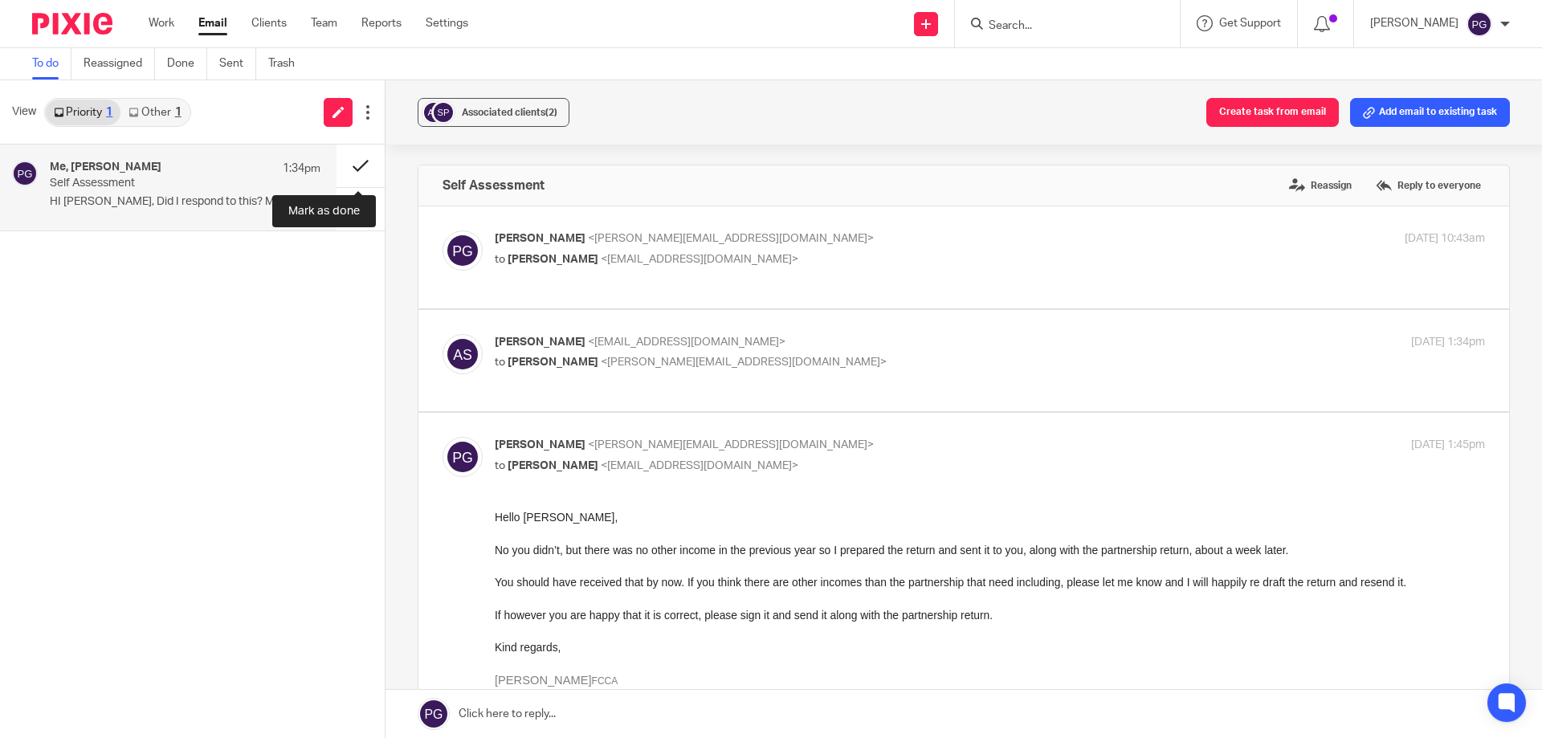
click at [353, 163] on button at bounding box center [360, 166] width 48 height 43
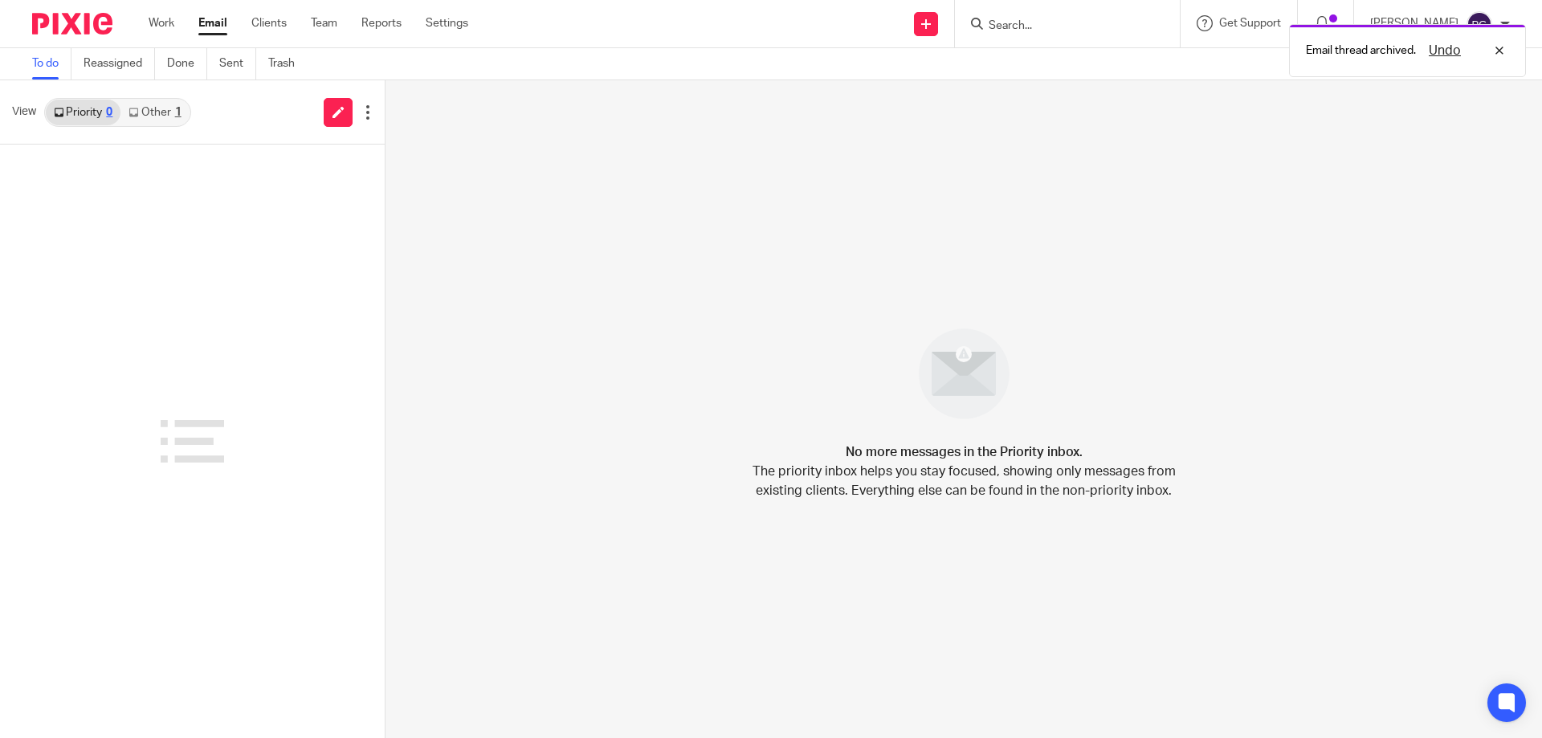
click at [155, 113] on link "Other 1" at bounding box center [154, 113] width 68 height 26
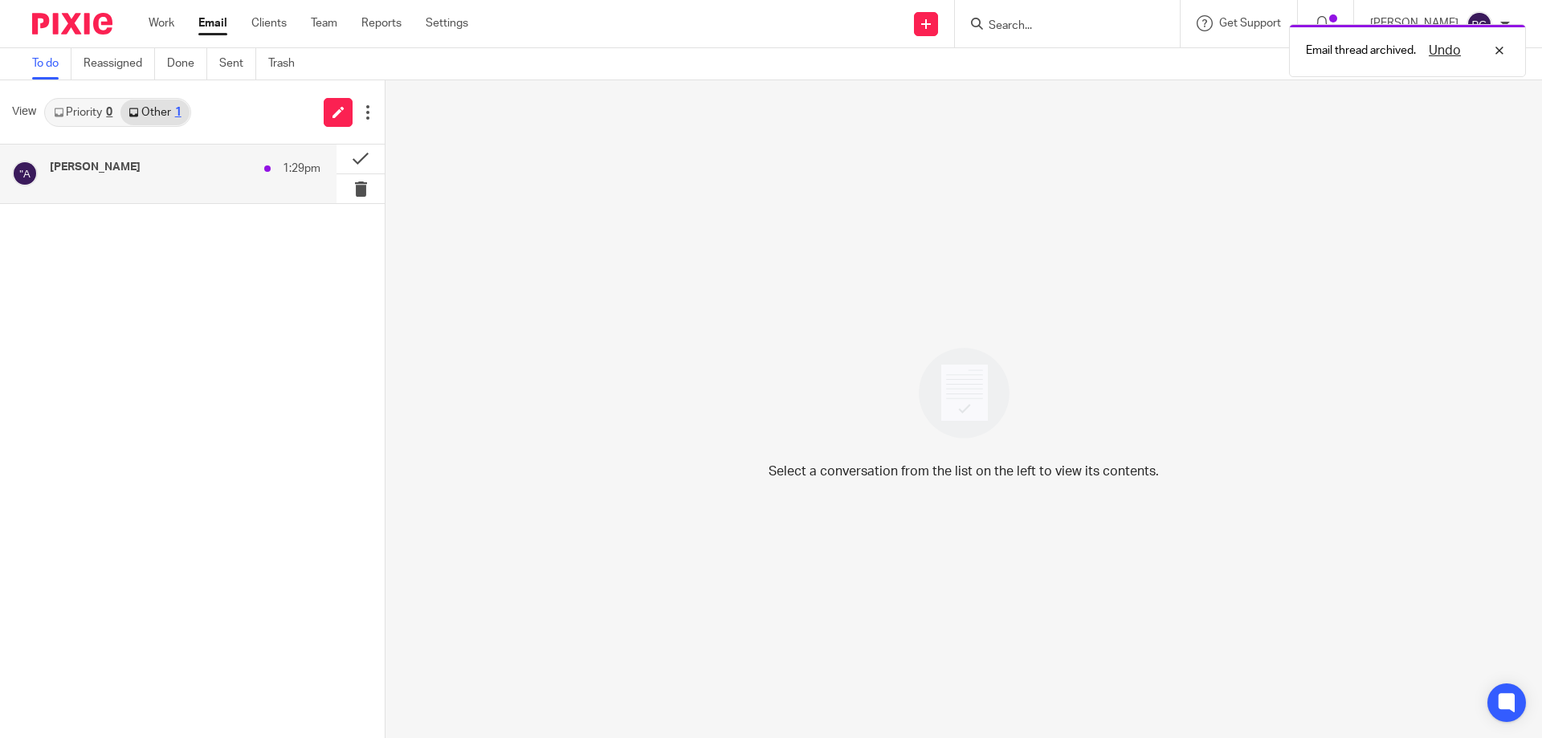
click at [158, 161] on div "[PERSON_NAME] 1:29pm" at bounding box center [185, 169] width 271 height 16
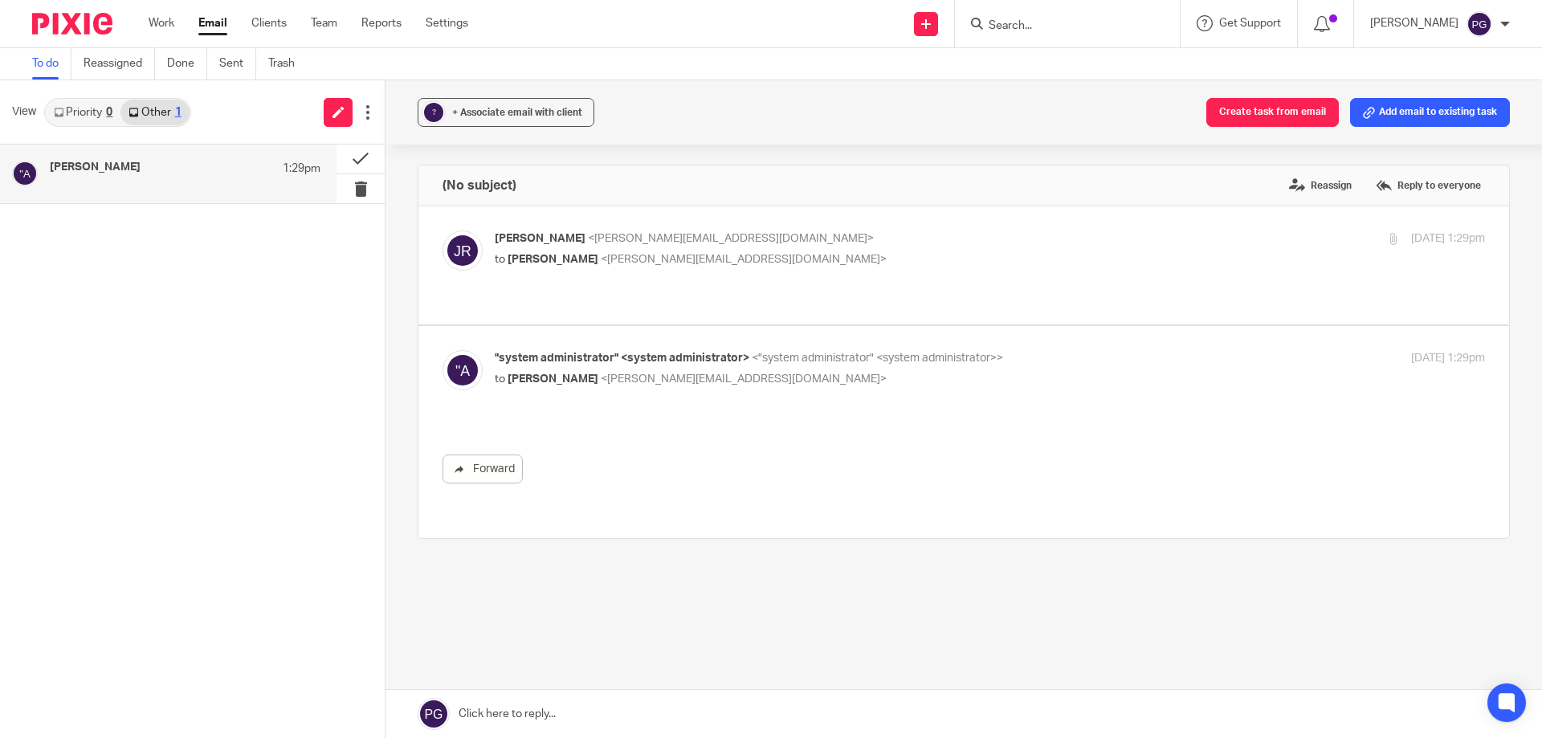
click at [186, 171] on div "[PERSON_NAME] 1:29pm" at bounding box center [185, 169] width 271 height 16
click at [569, 267] on p "to [PERSON_NAME] <[PERSON_NAME][EMAIL_ADDRESS][DOMAIN_NAME]>" at bounding box center [825, 259] width 660 height 17
checkbox input "true"
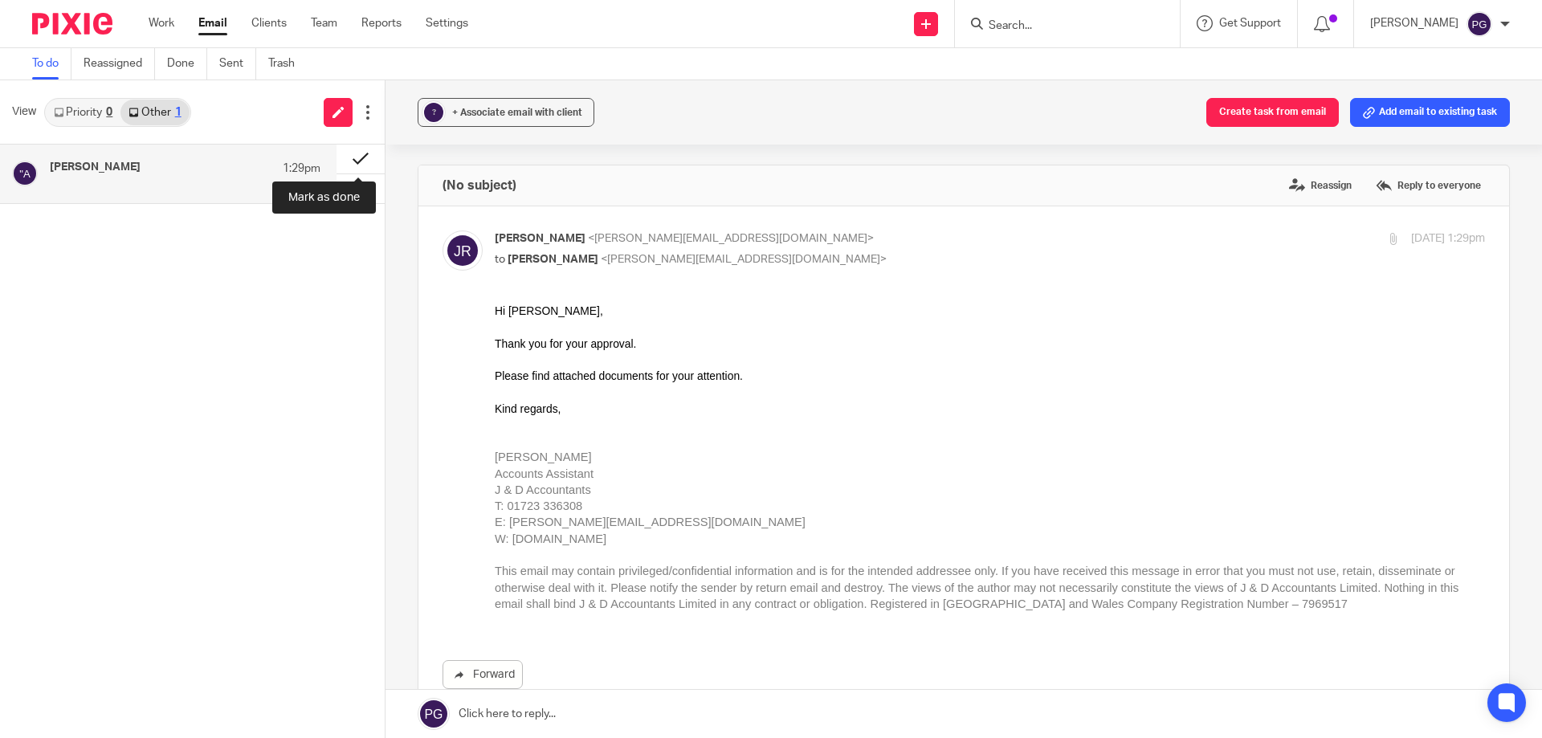
click at [346, 153] on button at bounding box center [360, 159] width 48 height 29
